Goal: Task Accomplishment & Management: Use online tool/utility

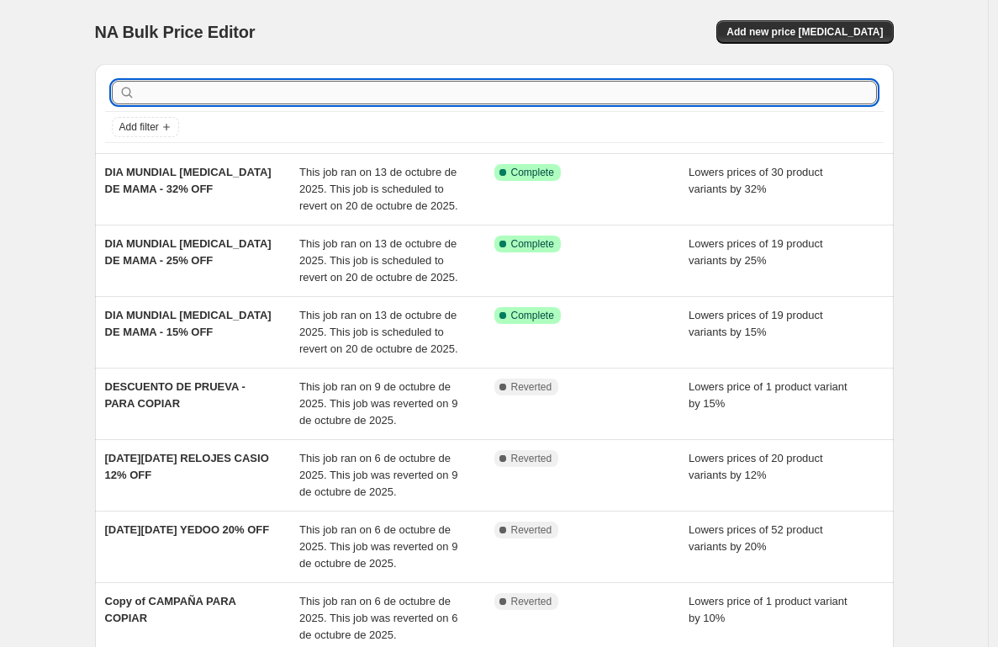
click at [205, 96] on input "text" at bounding box center [508, 93] width 738 height 24
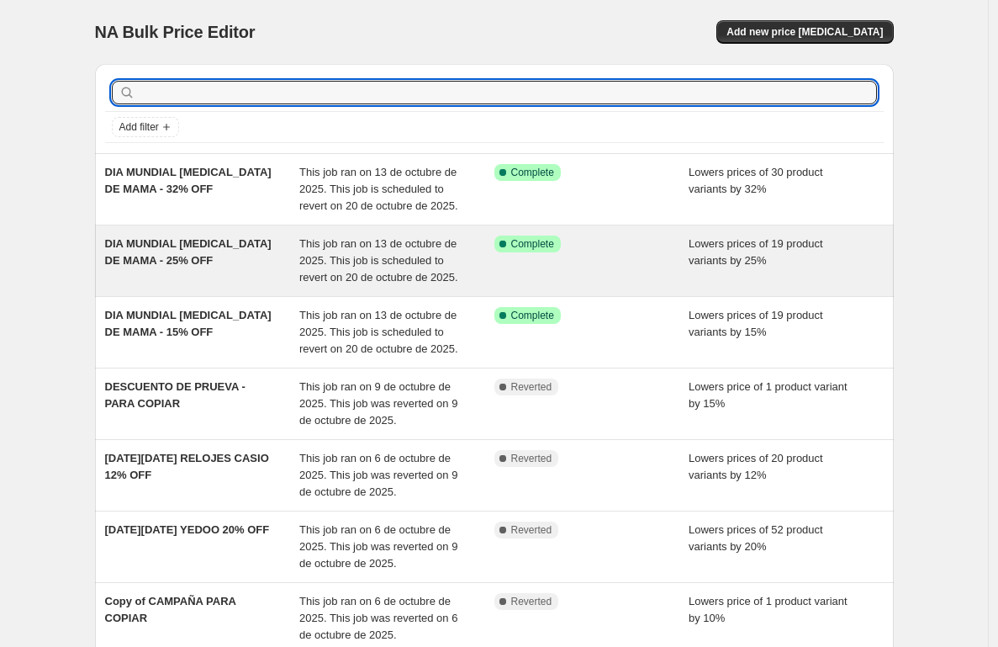
click at [182, 264] on span "DIA MUNDIAL [MEDICAL_DATA] DE MAMA - 25% OFF" at bounding box center [188, 251] width 166 height 29
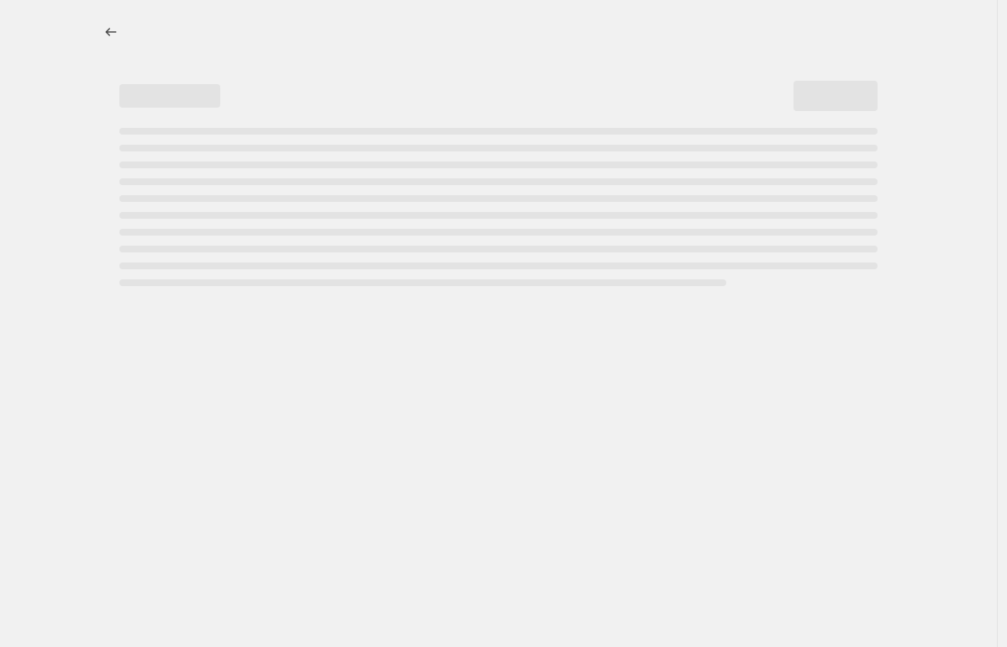
select select "percentage"
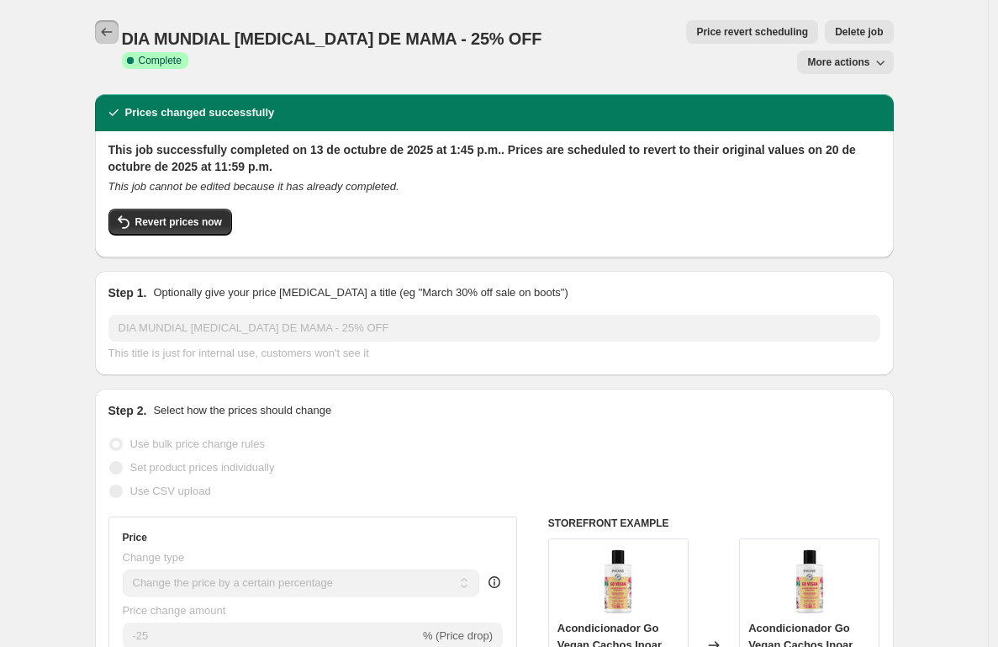
click at [112, 32] on icon "Price change jobs" at bounding box center [106, 32] width 11 height 8
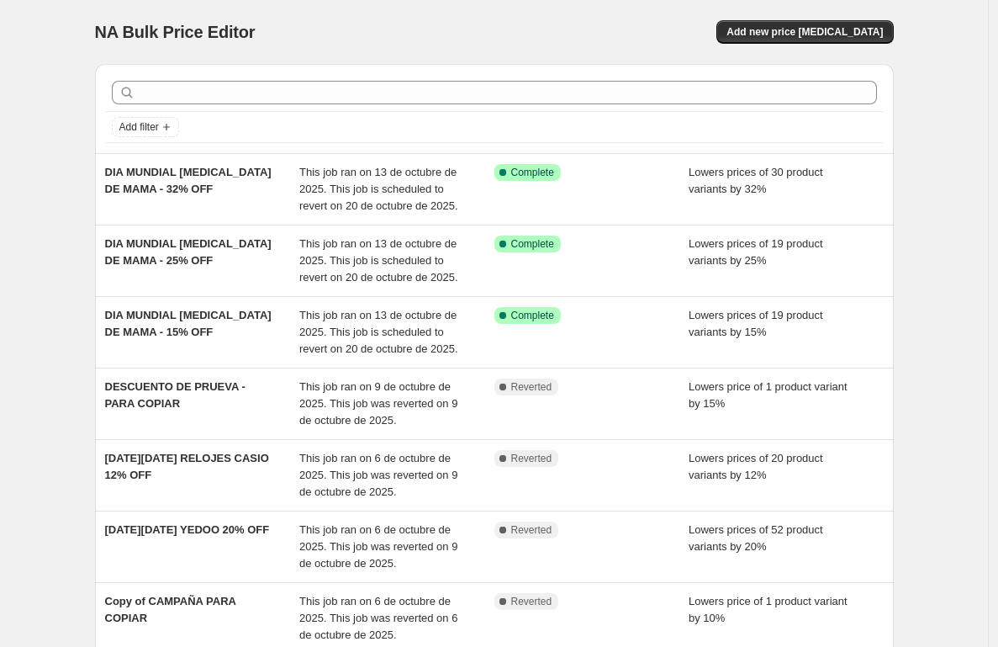
click at [543, 28] on div "Add new price [MEDICAL_DATA]" at bounding box center [693, 32] width 401 height 24
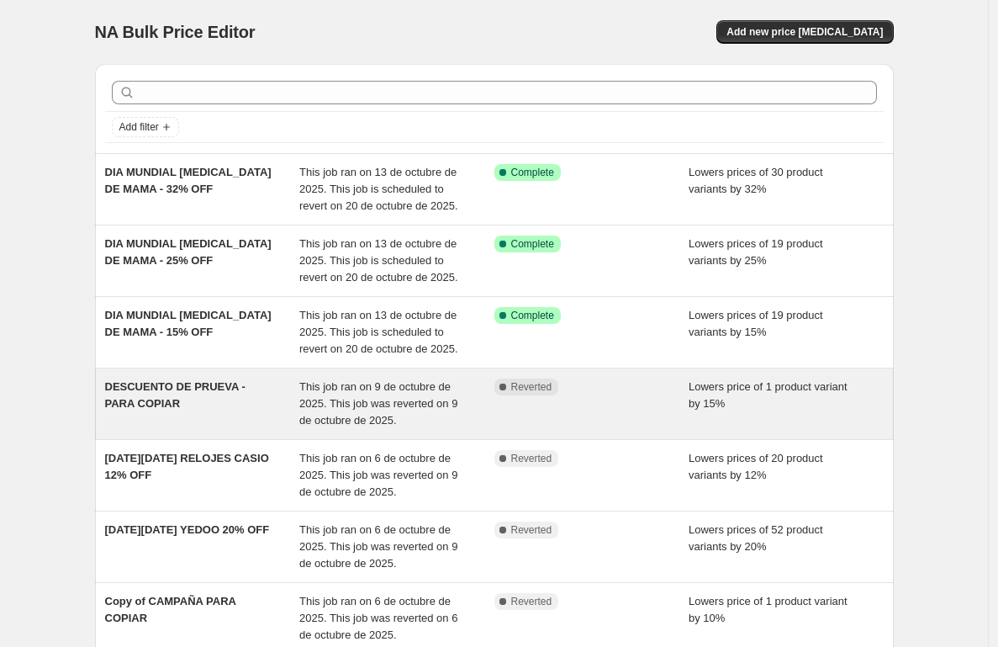
click at [221, 429] on div "DESCUENTO DE PRUEVA - PARA COPIAR" at bounding box center [202, 403] width 195 height 50
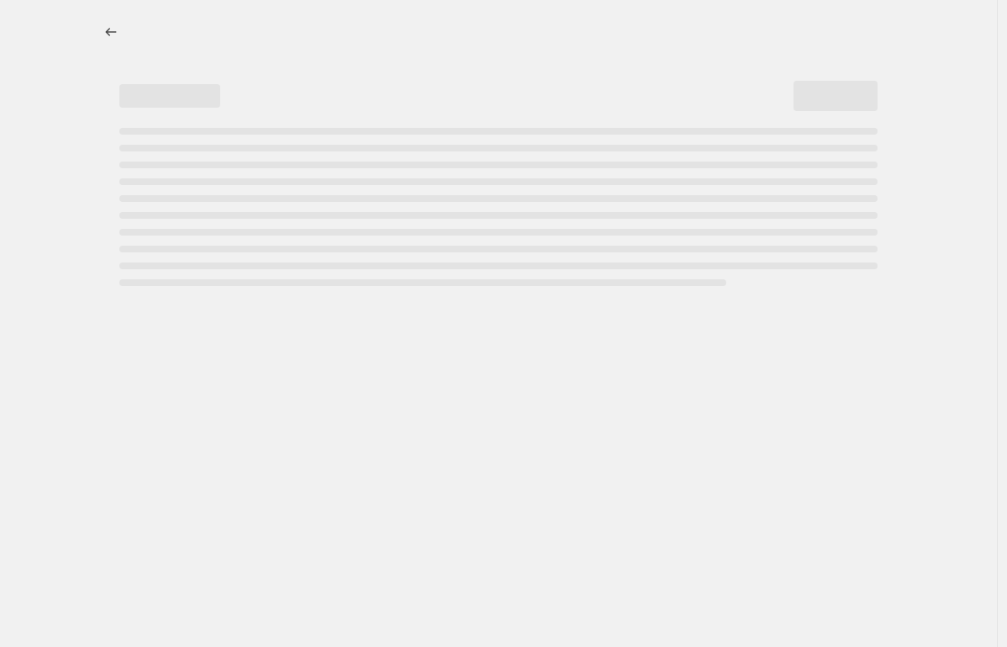
select select "percentage"
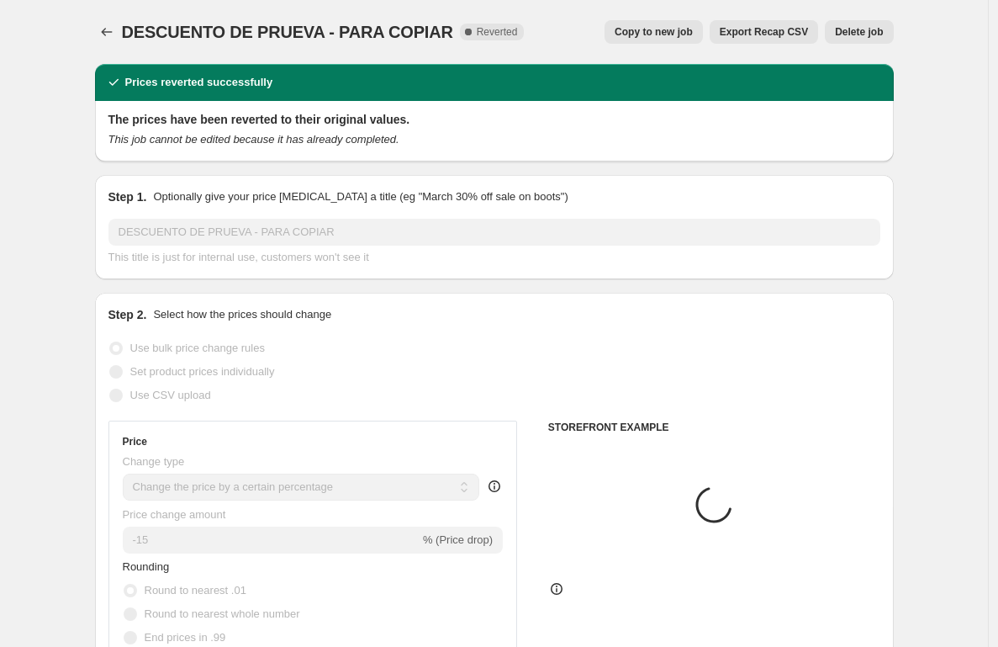
click at [642, 32] on span "Copy to new job" at bounding box center [654, 31] width 78 height 13
select select "percentage"
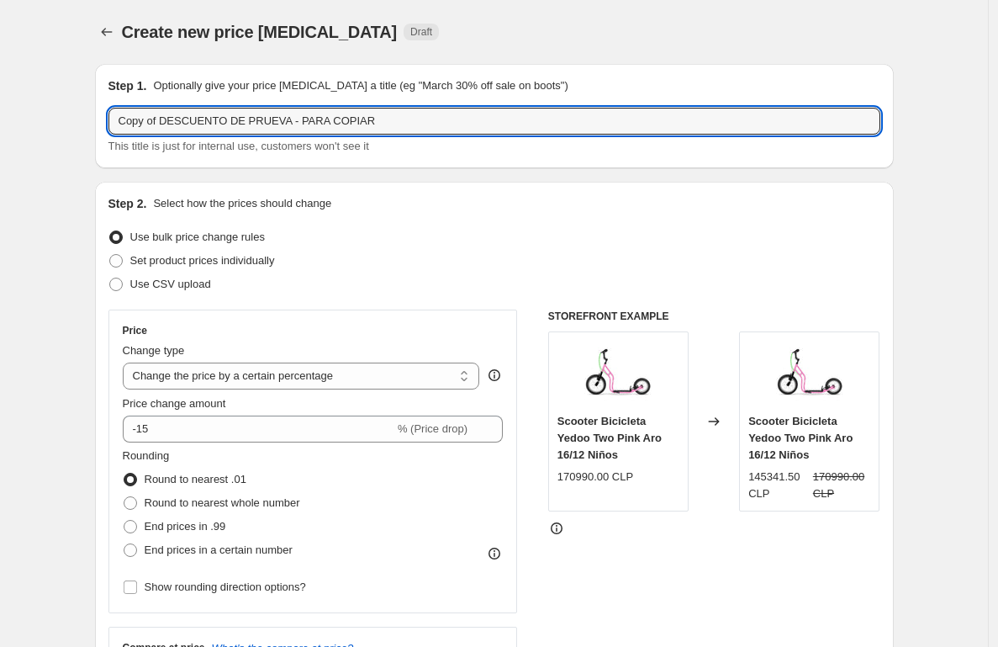
drag, startPoint x: 458, startPoint y: 126, endPoint x: -119, endPoint y: 109, distance: 577.0
click at [0, 109] on html "Home Settings Plans Skip to content Create new price change job. This page is r…" at bounding box center [499, 323] width 998 height 647
paste input "DIA MUNDIAL [MEDICAL_DATA] DE MAMA - 32% OFF"
click at [310, 123] on input "DIA MUNDIAL [MEDICAL_DATA] DE MAMA - 32% OFF" at bounding box center [494, 121] width 772 height 27
click at [419, 129] on input "DIA MUNDIAL [MEDICAL_DATA] DE MAMA - 25% OFF" at bounding box center [494, 121] width 772 height 27
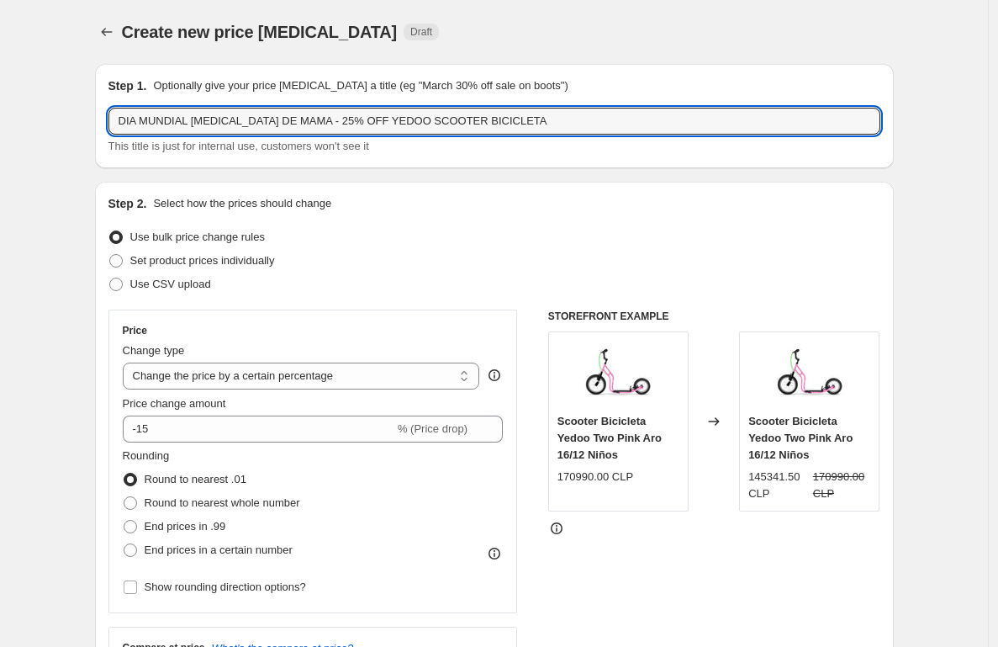
type input "DIA MUNDIAL CANCER DE MAMA - 25% OFF YEDOO SCOOTER BICICLETA"
click at [594, 240] on div "Use bulk price change rules" at bounding box center [494, 237] width 772 height 24
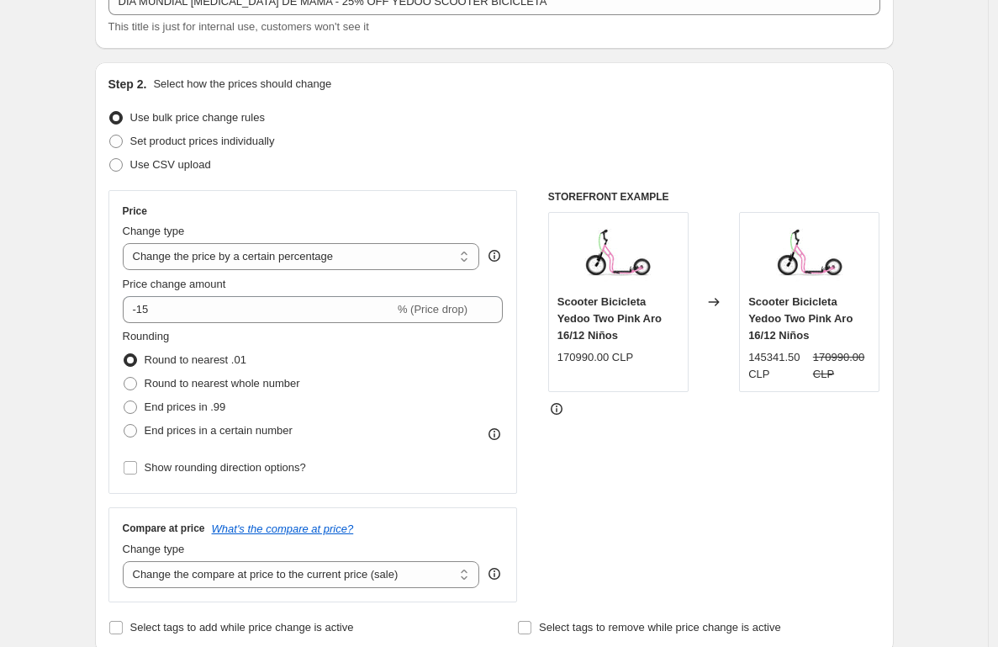
scroll to position [178, 0]
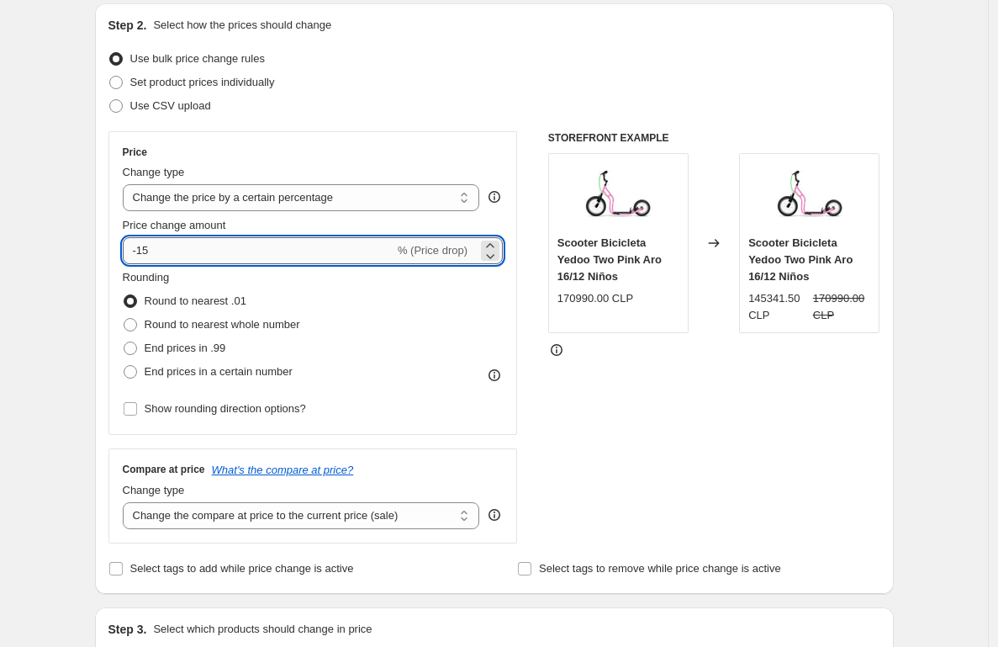
click at [206, 250] on input "-15" at bounding box center [259, 250] width 272 height 27
type input "-1"
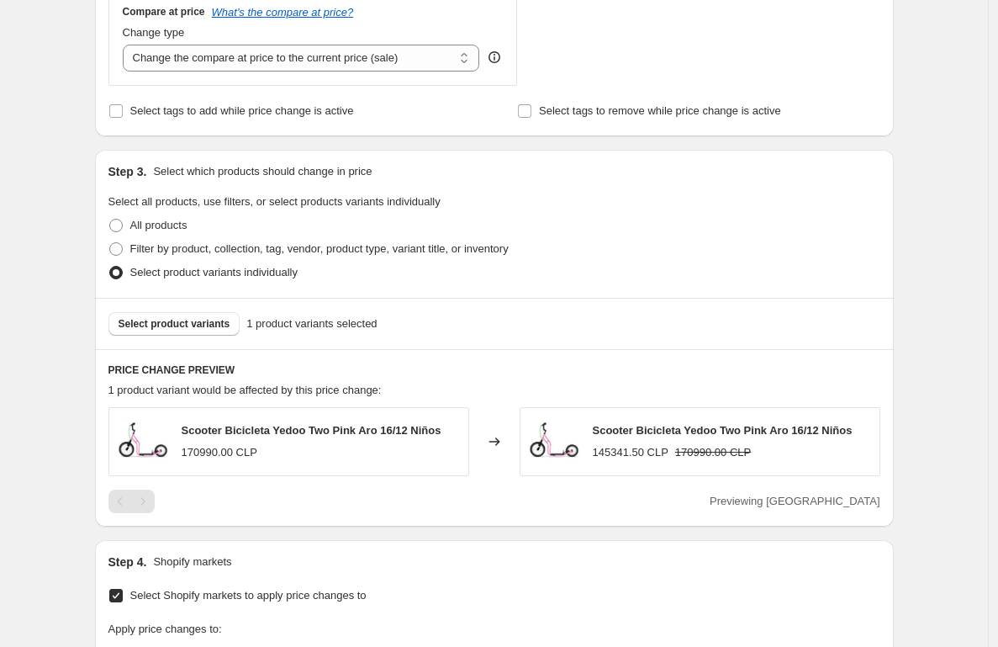
scroll to position [645, 0]
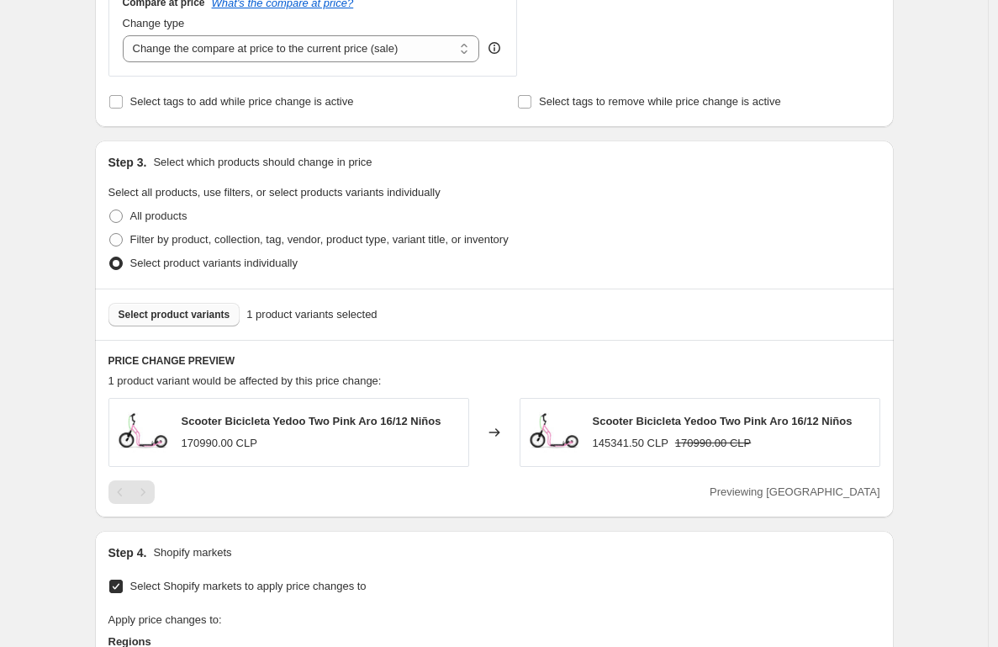
type input "-25"
click at [205, 317] on span "Select product variants" at bounding box center [175, 314] width 112 height 13
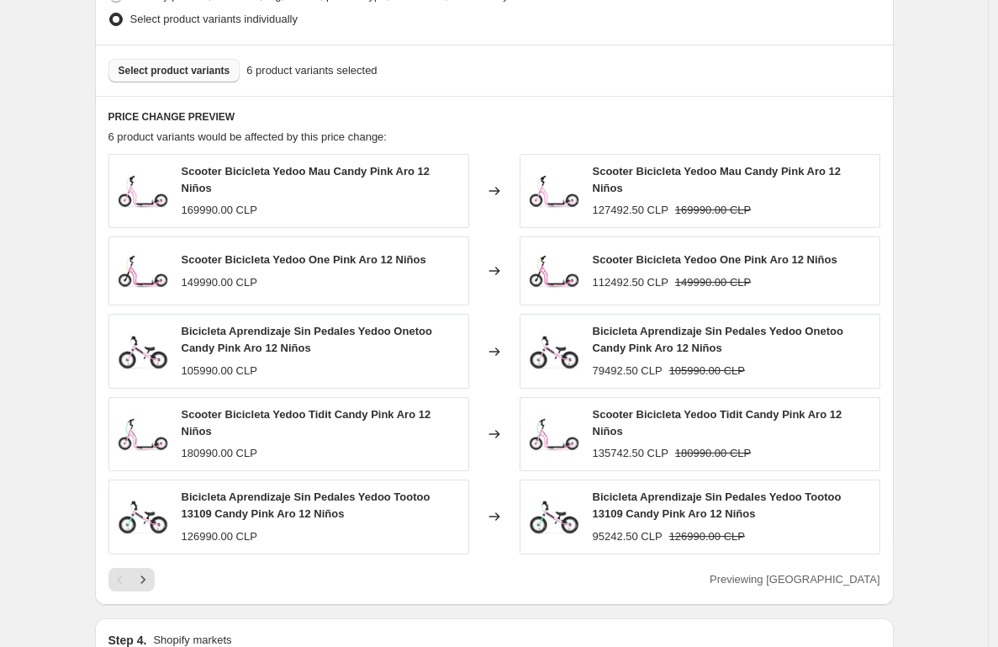
scroll to position [915, 0]
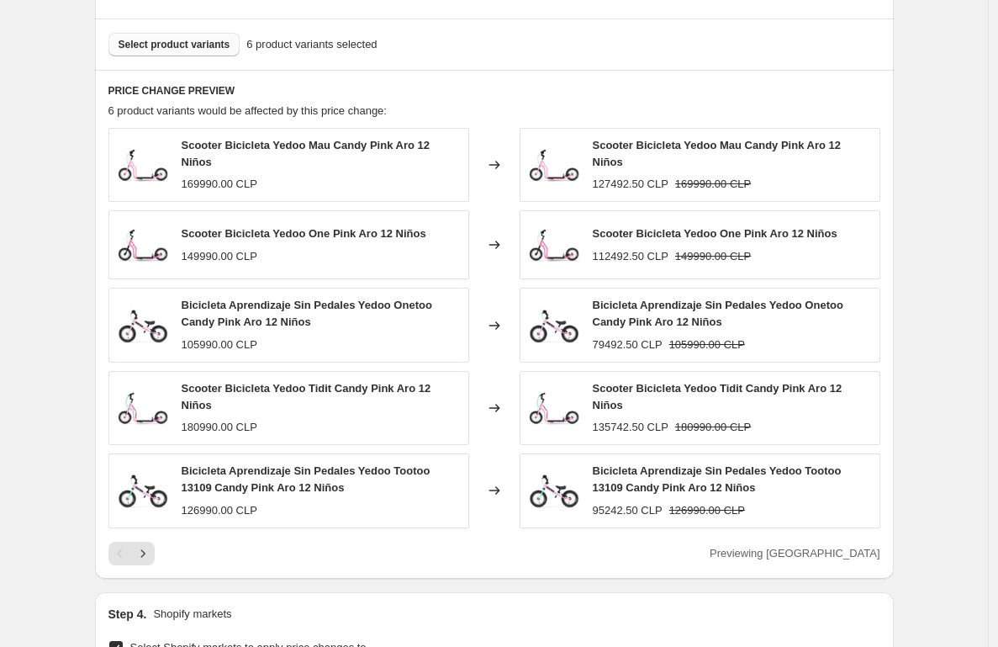
click at [710, 563] on div "Previewing Chile" at bounding box center [494, 553] width 772 height 24
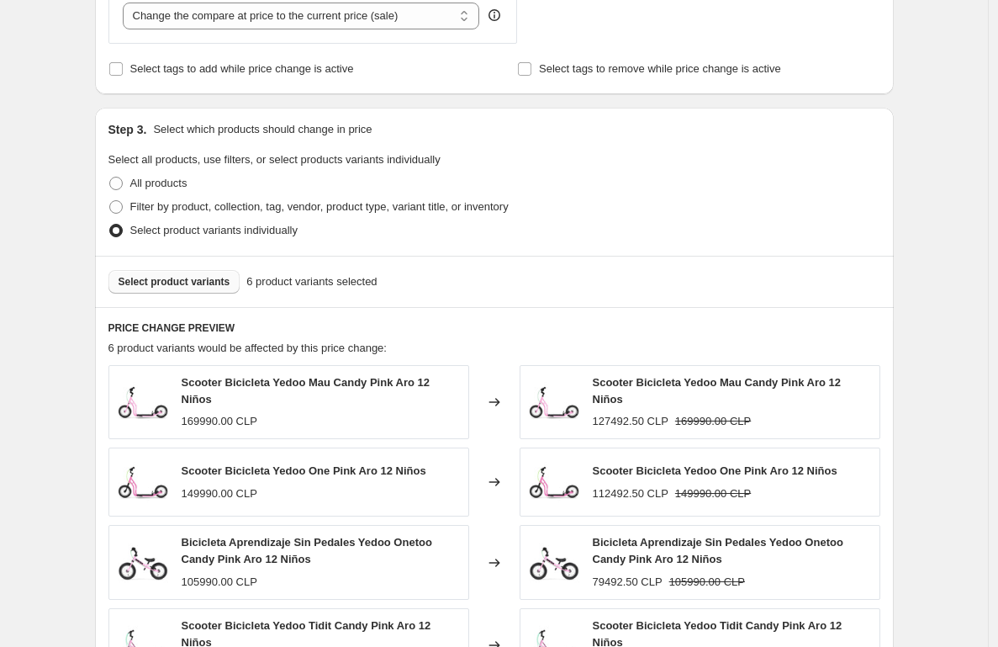
scroll to position [940, 0]
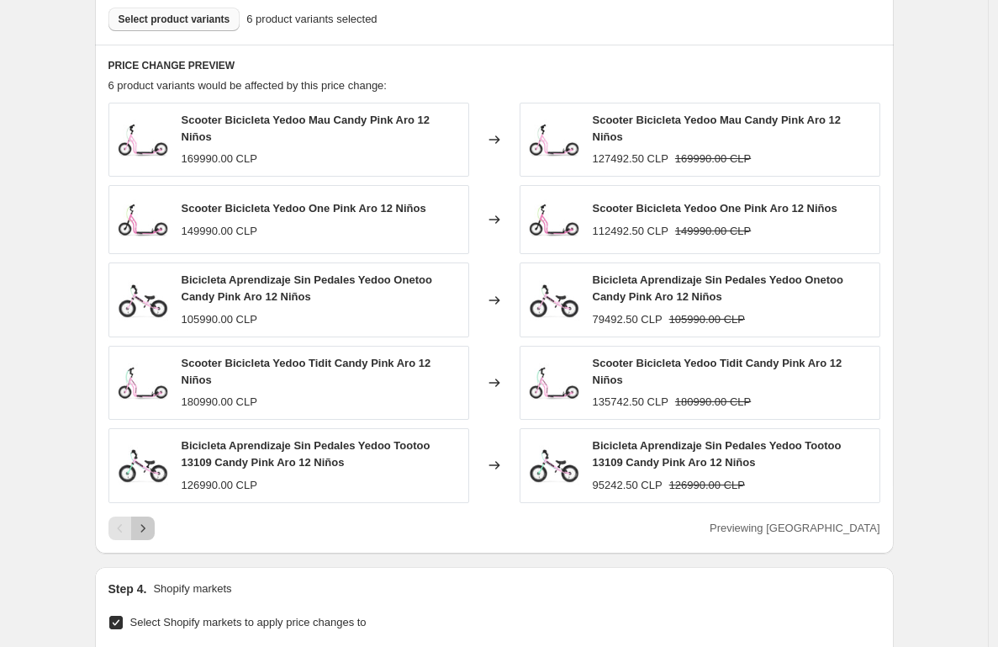
click at [148, 529] on icon "Next" at bounding box center [143, 528] width 17 height 17
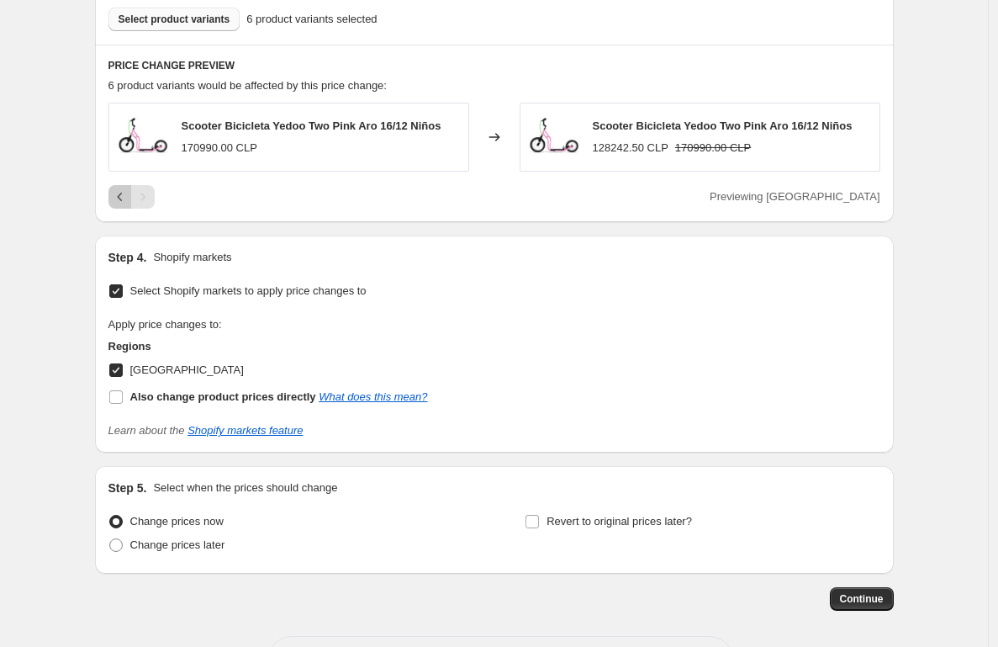
click at [123, 200] on icon "Previous" at bounding box center [120, 196] width 17 height 17
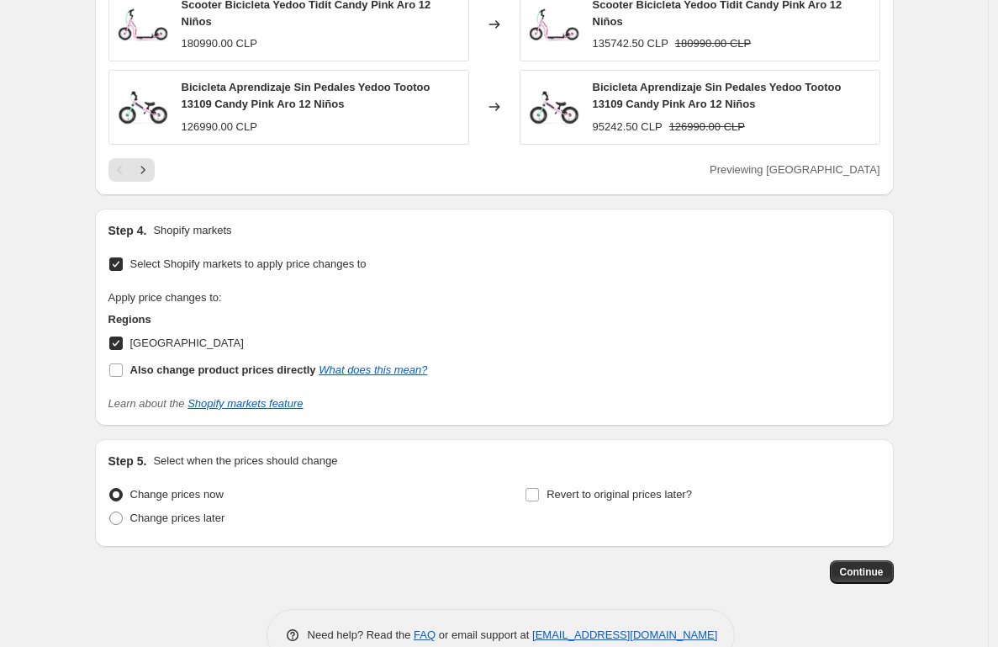
scroll to position [1338, 0]
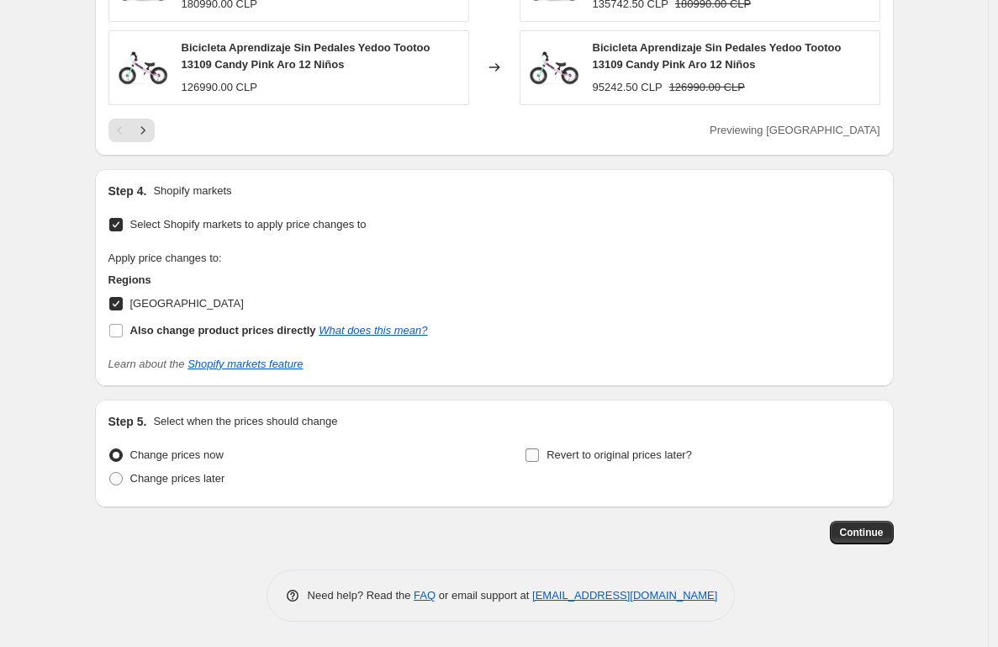
click at [623, 457] on span "Revert to original prices later?" at bounding box center [619, 454] width 145 height 13
click at [539, 457] on input "Revert to original prices later?" at bounding box center [532, 454] width 13 height 13
checkbox input "true"
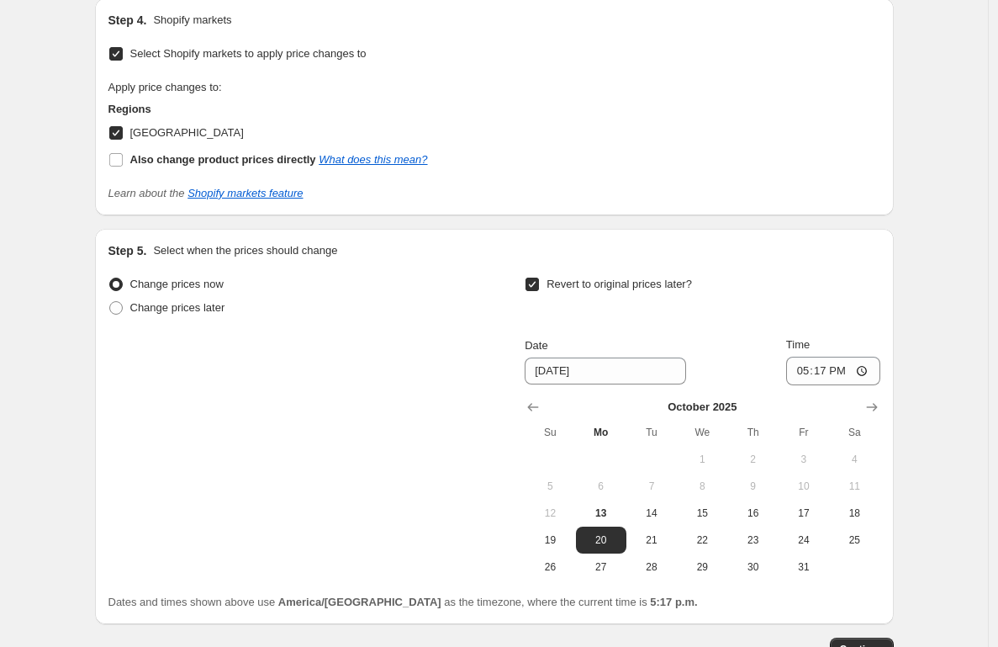
scroll to position [1625, 0]
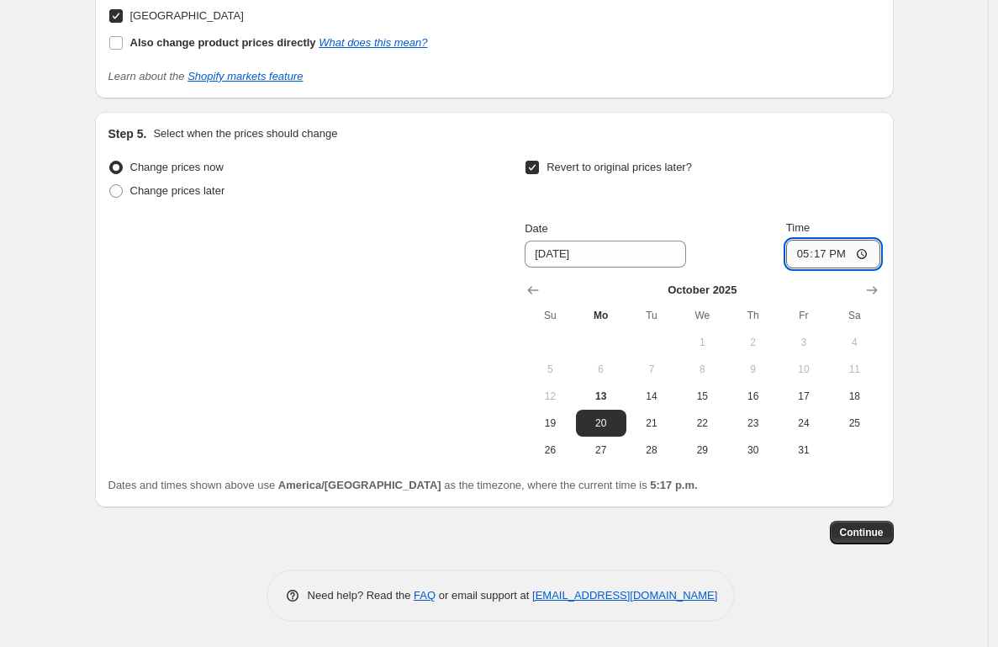
click at [820, 261] on input "17:17" at bounding box center [833, 254] width 94 height 29
type input "23:59"
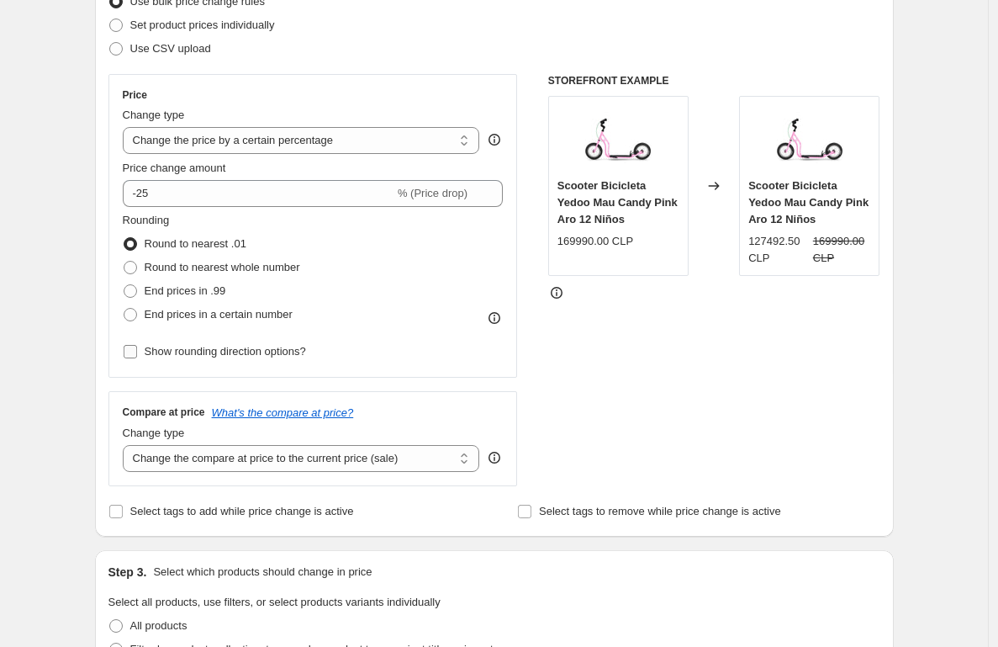
scroll to position [260, 0]
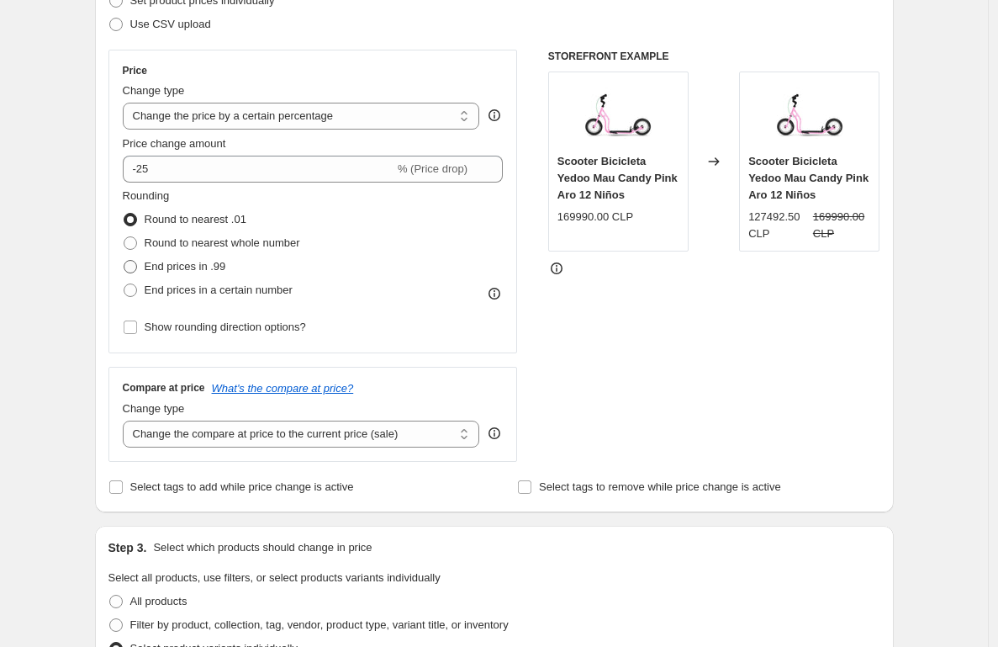
click at [216, 263] on span "End prices in .99" at bounding box center [186, 266] width 82 height 13
click at [124, 261] on input "End prices in .99" at bounding box center [124, 260] width 1 height 1
radio input "true"
click at [194, 219] on span "Round to nearest .01" at bounding box center [196, 219] width 102 height 13
click at [124, 214] on input "Round to nearest .01" at bounding box center [124, 213] width 1 height 1
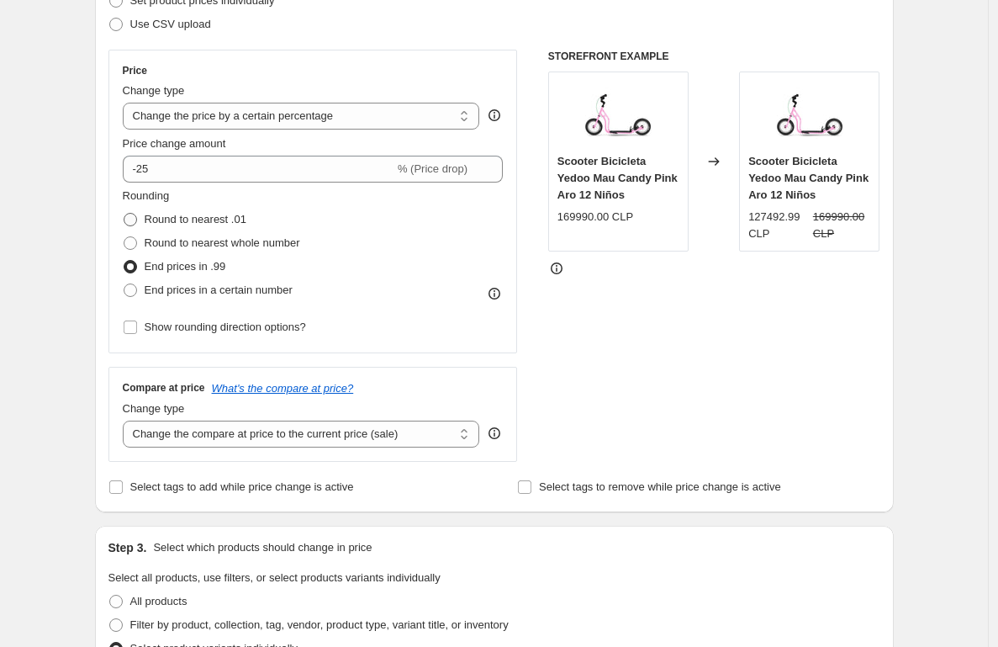
radio input "true"
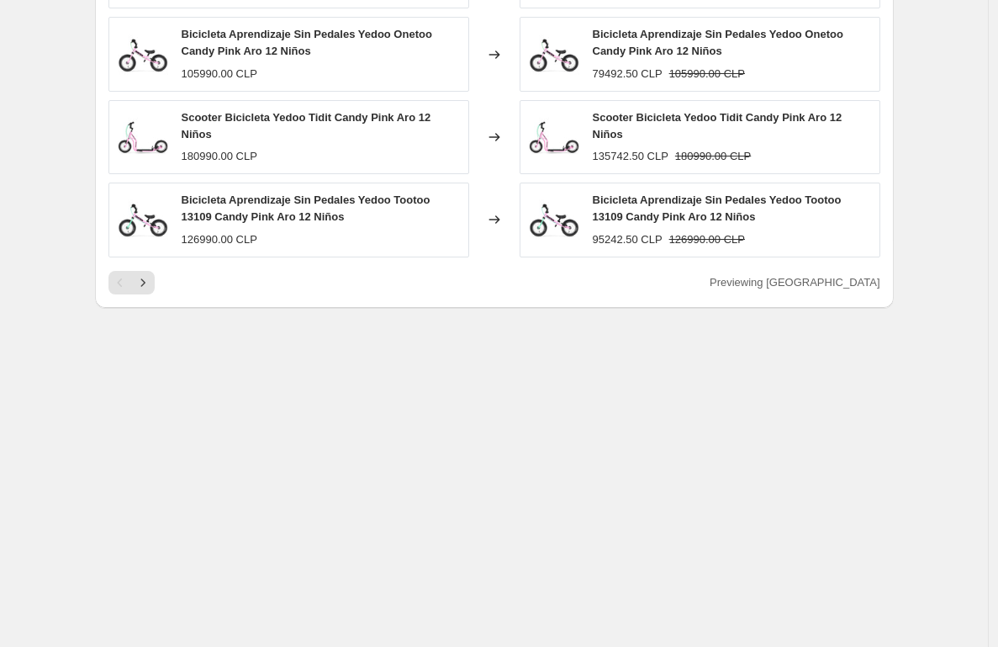
scroll to position [1625, 0]
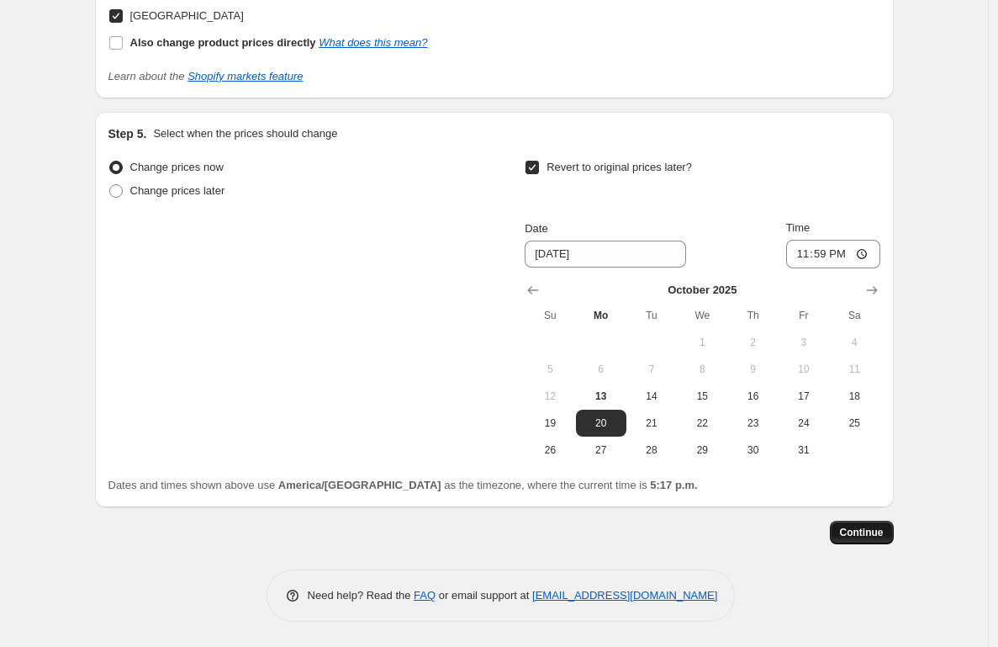
click at [868, 533] on span "Continue" at bounding box center [862, 532] width 44 height 13
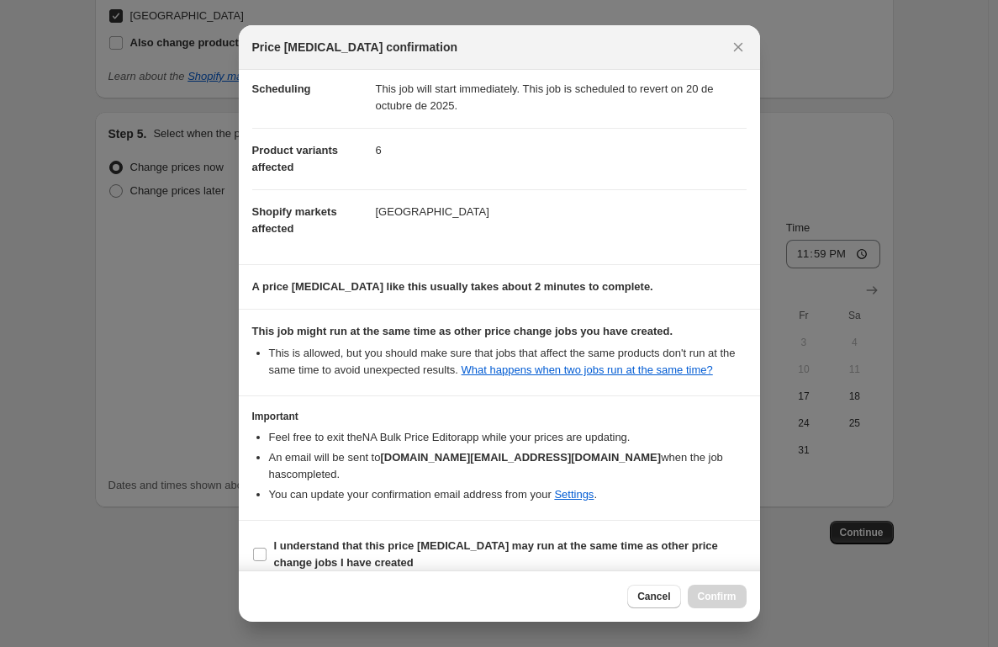
scroll to position [173, 0]
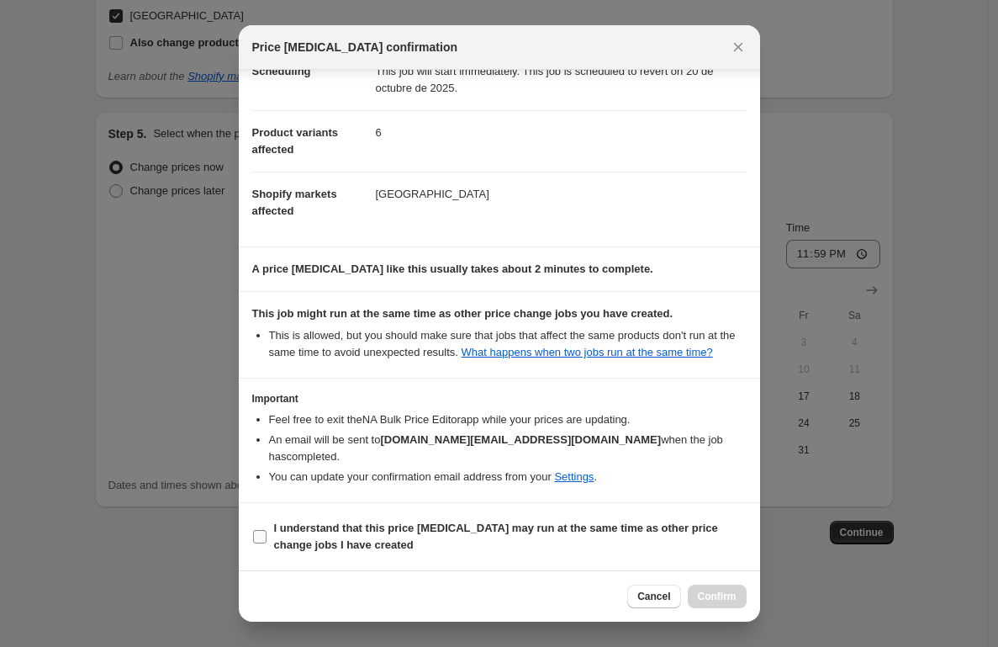
click at [442, 521] on b "I understand that this price change job may run at the same time as other price…" at bounding box center [496, 535] width 444 height 29
click at [267, 530] on input "I understand that this price change job may run at the same time as other price…" at bounding box center [259, 536] width 13 height 13
checkbox input "true"
click at [716, 586] on button "Confirm" at bounding box center [717, 596] width 59 height 24
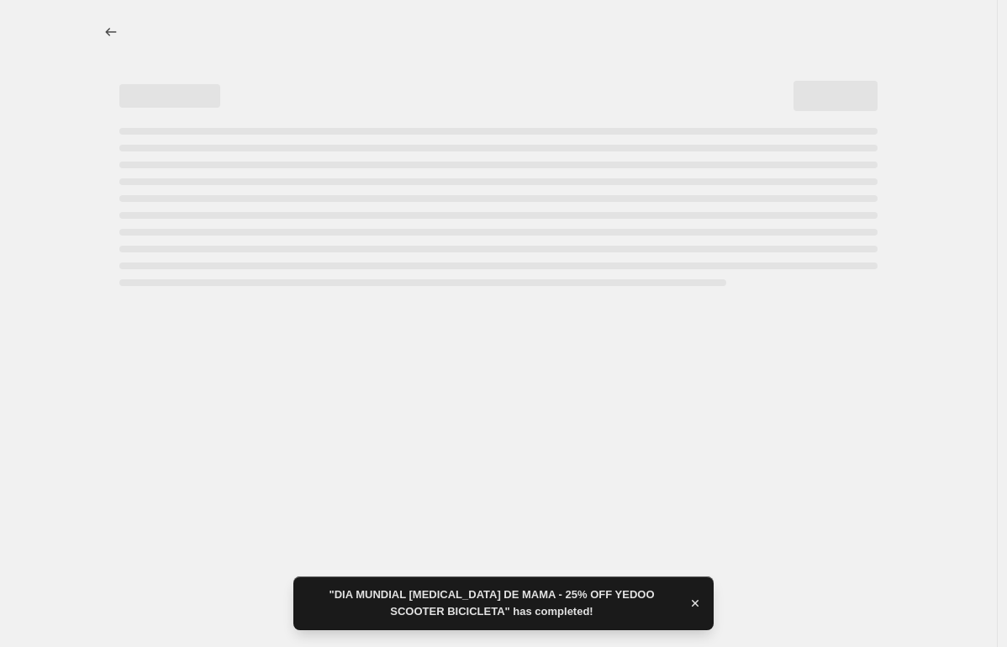
select select "percentage"
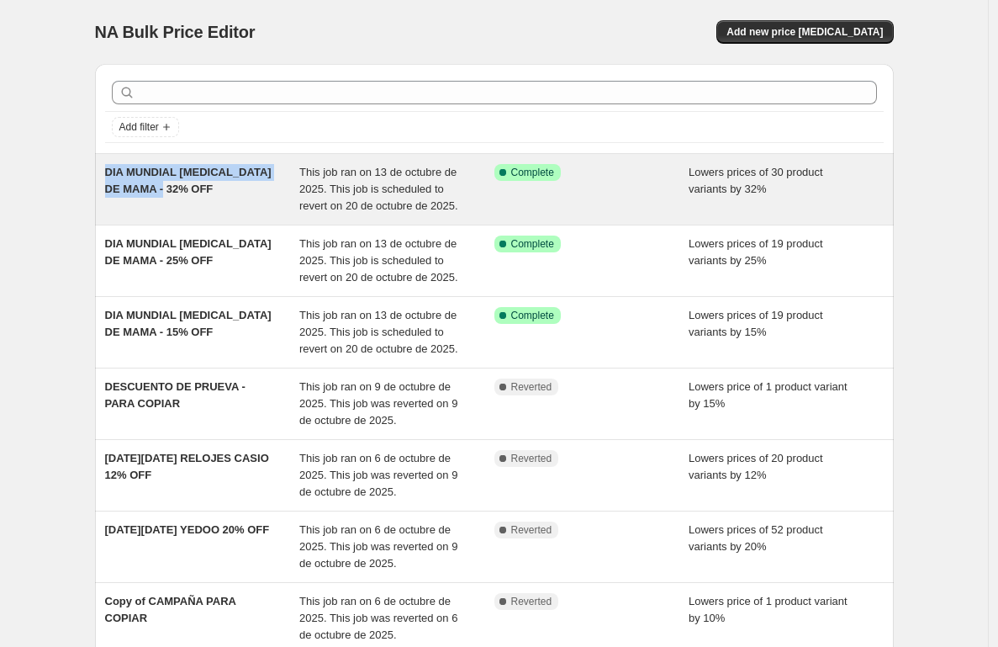
drag, startPoint x: 104, startPoint y: 167, endPoint x: 203, endPoint y: 194, distance: 102.8
click at [203, 194] on div "DIA MUNDIAL [MEDICAL_DATA] DE MAMA - 32% OFF This job ran on 13 de octubre de 2…" at bounding box center [494, 189] width 799 height 71
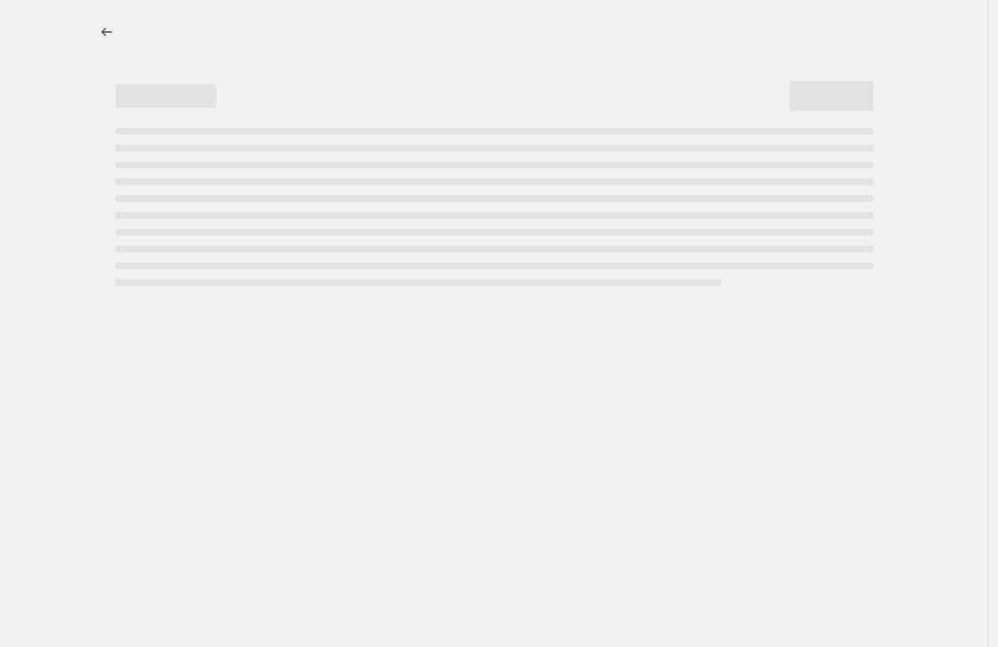
select select "percentage"
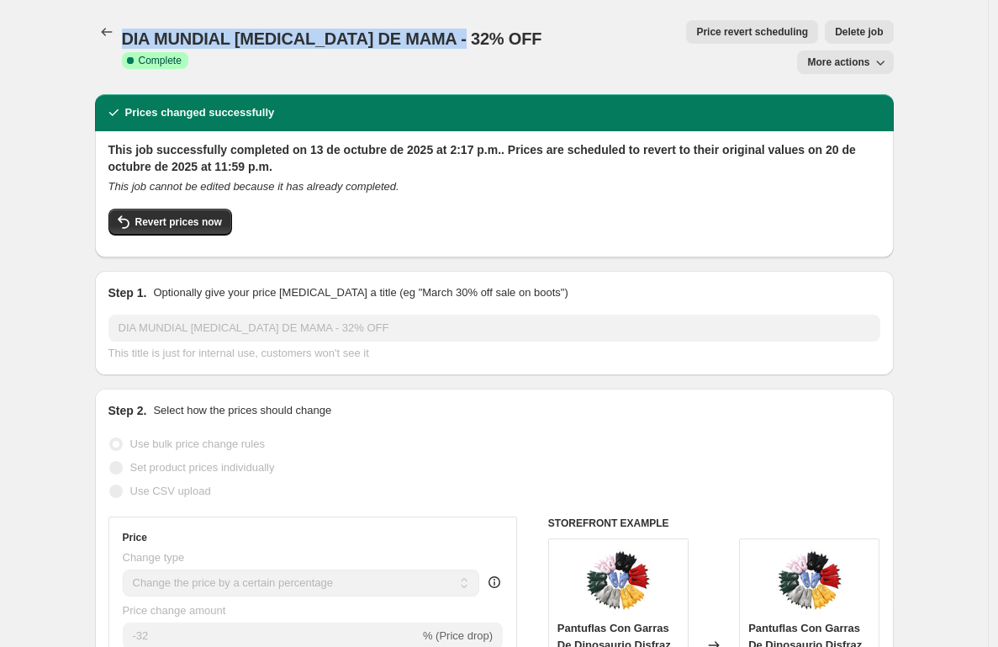
drag, startPoint x: 128, startPoint y: 29, endPoint x: 469, endPoint y: 34, distance: 341.4
click at [469, 34] on span "DIA MUNDIAL [MEDICAL_DATA] DE MAMA - 32% OFF" at bounding box center [332, 38] width 420 height 18
copy span "DIA MUNDIAL [MEDICAL_DATA] DE MAMA - 32% OFF"
